Goal: Task Accomplishment & Management: Complete application form

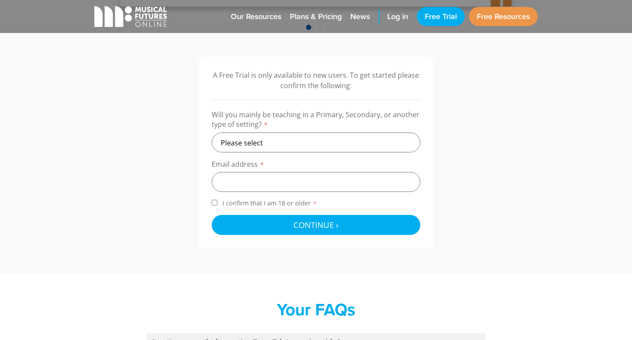
scroll to position [264, 0]
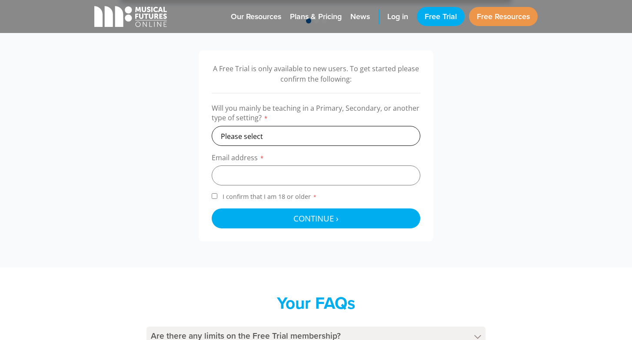
click at [244, 130] on select "Please select Primary Secondary Other" at bounding box center [316, 136] width 209 height 20
select select "primary"
click at [251, 178] on input "email" at bounding box center [316, 176] width 209 height 20
type input "[PERSON_NAME][EMAIL_ADDRESS][DOMAIN_NAME]"
click at [214, 195] on input "I confirm that I am 18 or older *" at bounding box center [215, 197] width 6 height 6
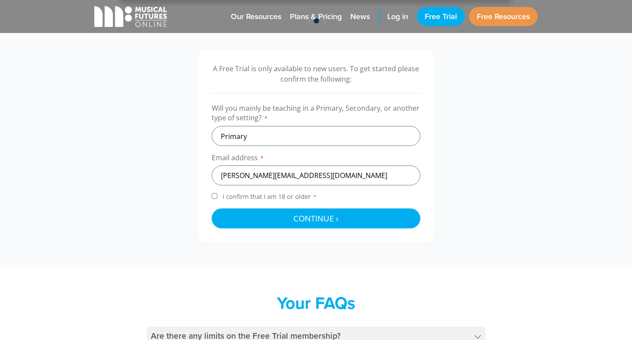
checkbox input "true"
click at [228, 207] on form "Will you mainly be teaching in a Primary, Secondary, or another type of setting…" at bounding box center [316, 165] width 209 height 125
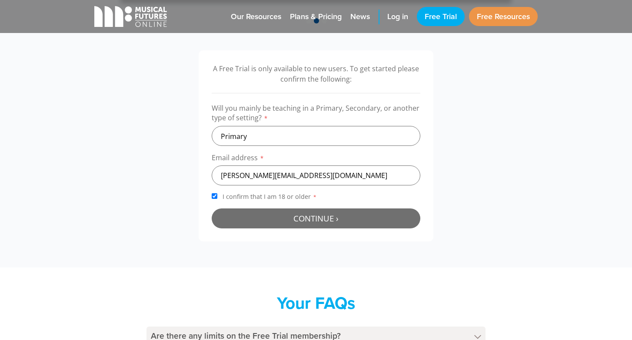
click at [235, 213] on button "Continue › Checking your details..." at bounding box center [316, 219] width 209 height 20
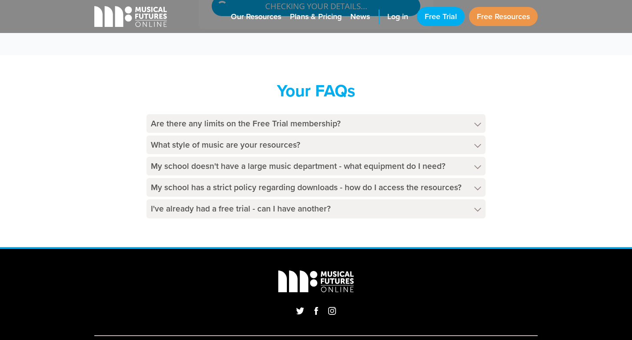
scroll to position [508, 0]
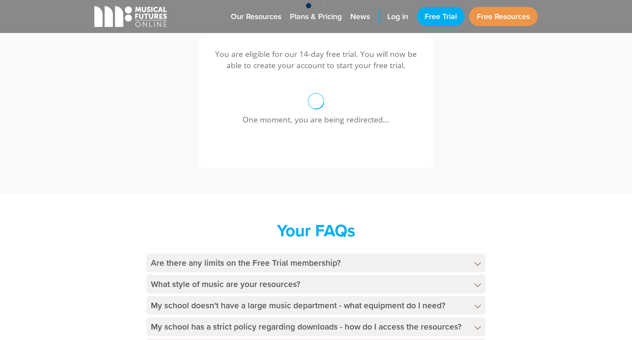
scroll to position [277, 0]
